Goal: Navigation & Orientation: Find specific page/section

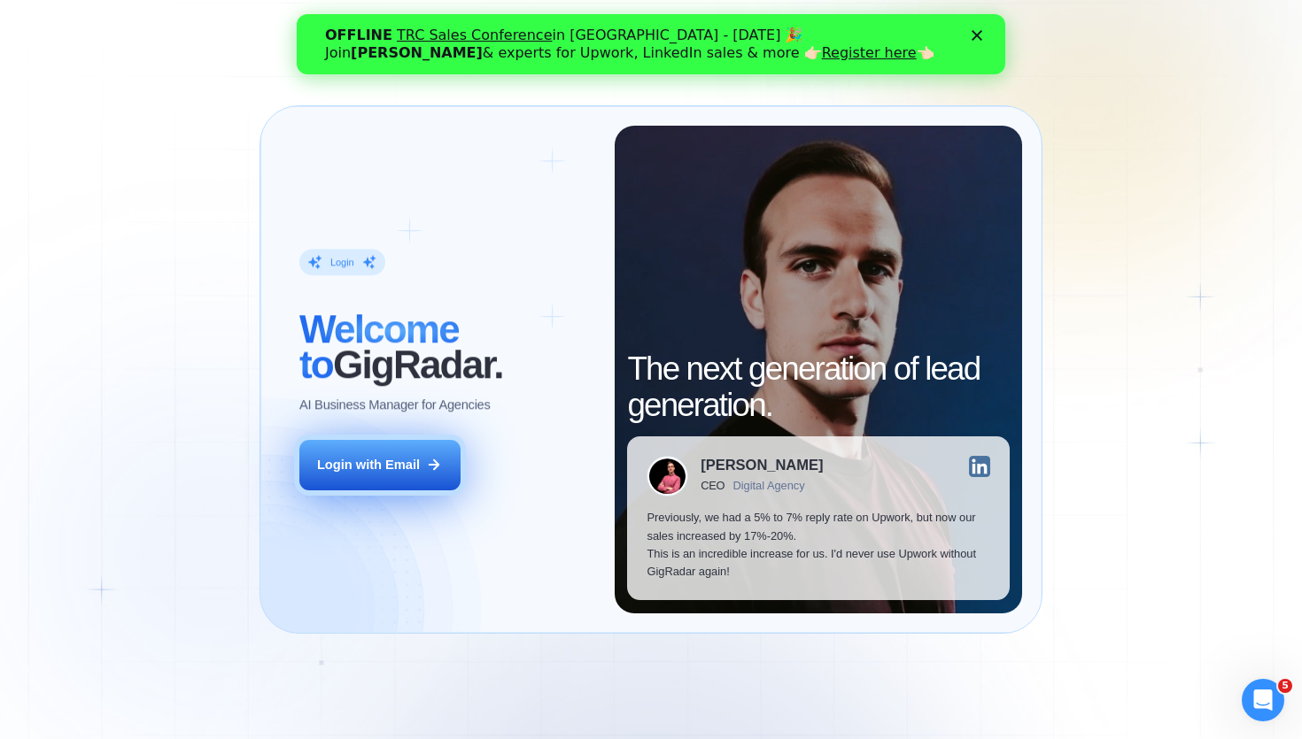
click at [419, 476] on button "Login with Email" at bounding box center [379, 465] width 161 height 50
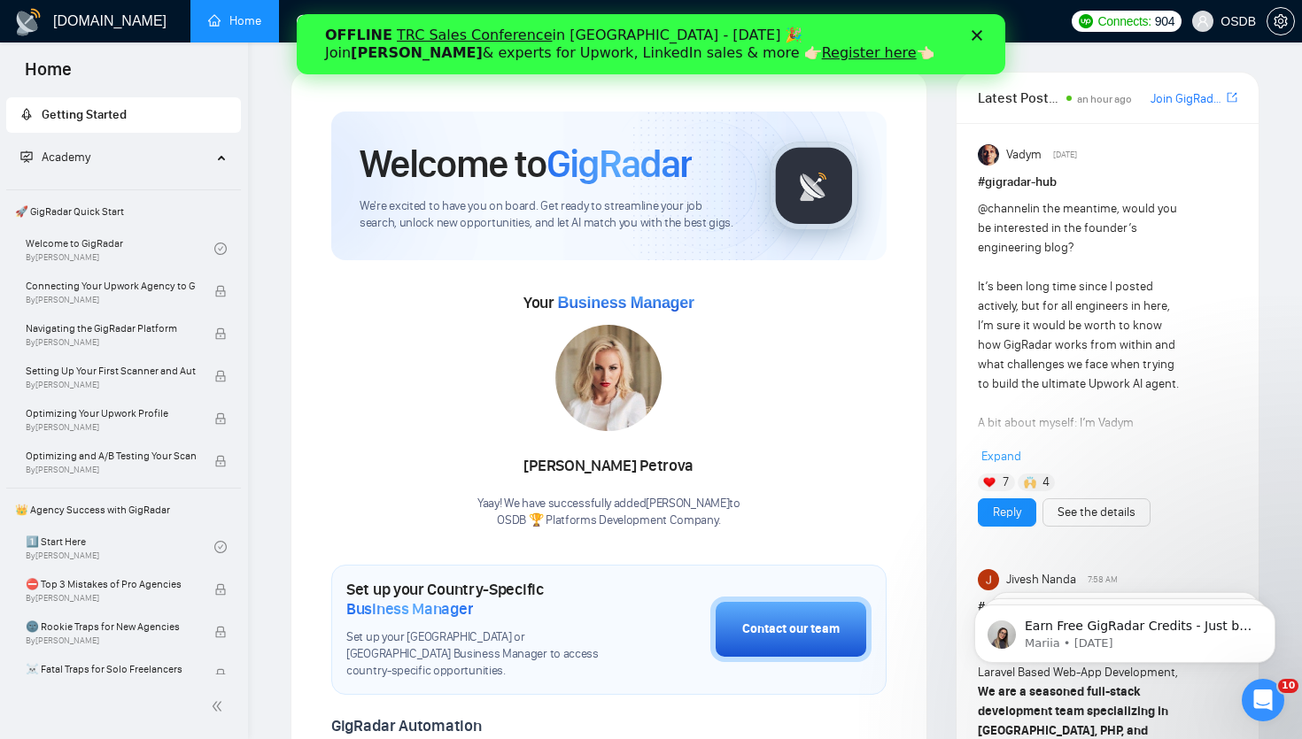
click at [979, 34] on icon "Close" at bounding box center [977, 35] width 11 height 11
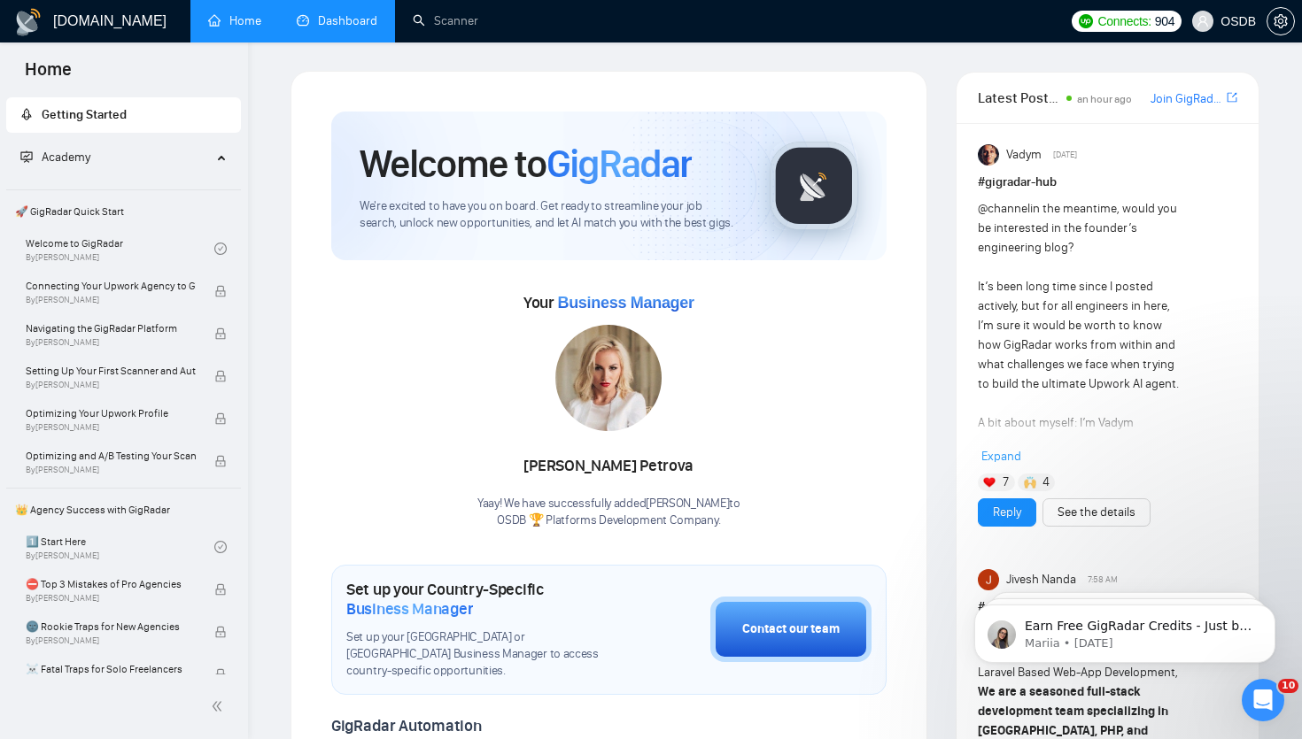
click at [345, 19] on link "Dashboard" at bounding box center [337, 20] width 81 height 15
